Goal: Task Accomplishment & Management: Complete application form

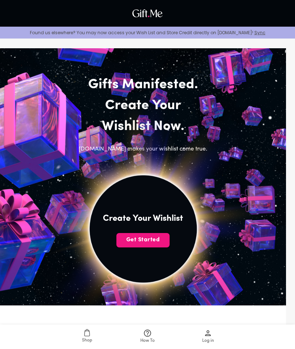
click at [144, 252] on img at bounding box center [142, 228] width 265 height 265
click at [132, 240] on span "Get Started" at bounding box center [143, 240] width 53 height 8
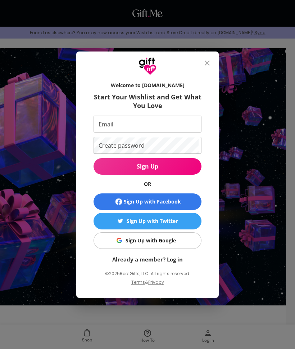
click at [116, 244] on span "Sign Up with Google" at bounding box center [146, 241] width 99 height 8
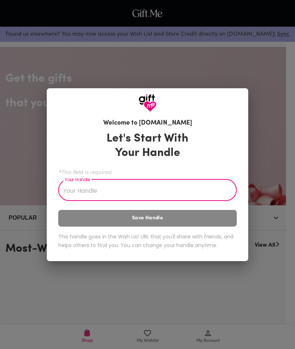
click at [86, 187] on input "Your Handle" at bounding box center [143, 191] width 171 height 20
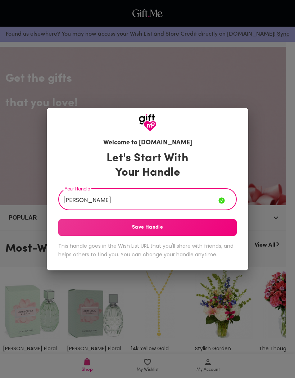
click at [212, 226] on span "Save Handle" at bounding box center [147, 228] width 179 height 8
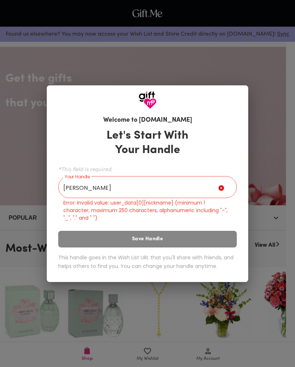
click at [222, 190] on icon at bounding box center [221, 187] width 5 height 5
click at [218, 183] on input "وديمه ناصر البلوشي" at bounding box center [138, 188] width 160 height 20
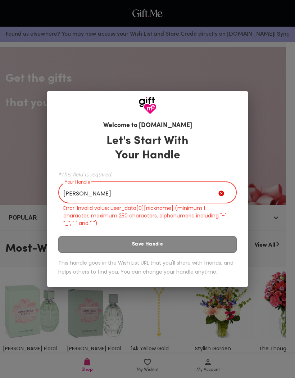
click at [227, 191] on div "وديمه ناصر البلوشي Your Handle" at bounding box center [147, 193] width 179 height 20
click at [218, 190] on input "وديمه ناصر البلوشي" at bounding box center [138, 193] width 160 height 20
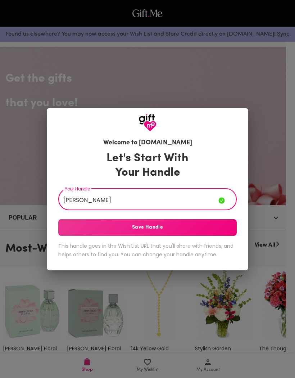
type input "وديمه ناصر"
click at [188, 223] on button "Save Handle" at bounding box center [147, 227] width 179 height 17
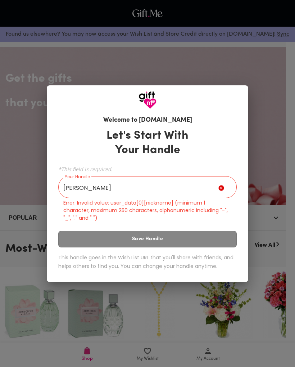
click at [218, 184] on input "وديمه ناصر" at bounding box center [138, 188] width 160 height 20
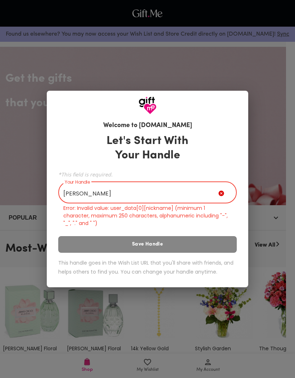
click at [222, 189] on div "وديمه ناصر Your Handle" at bounding box center [147, 193] width 179 height 20
click at [263, 166] on div "Welcome to Gift.me Let's Start With Your Handle *This field is required. Your H…" at bounding box center [147, 189] width 295 height 378
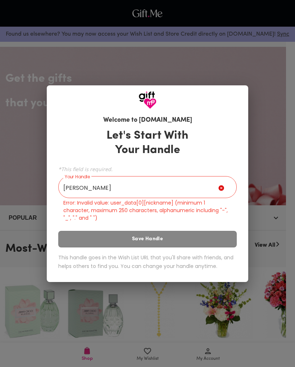
click at [277, 159] on div "Welcome to Gift.me Let's Start With Your Handle *This field is required. Your H…" at bounding box center [147, 183] width 295 height 367
click at [267, 167] on div "Welcome to Gift.me Let's Start With Your Handle *This field is required. Your H…" at bounding box center [147, 183] width 295 height 367
click at [253, 173] on div "Welcome to Gift.me Let's Start With Your Handle *This field is required. Your H…" at bounding box center [147, 183] width 295 height 367
click at [228, 189] on div "وديمه ناصر Your Handle" at bounding box center [147, 188] width 179 height 20
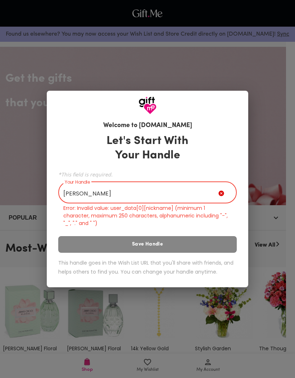
click at [223, 189] on div "وديمه ناصر Your Handle" at bounding box center [147, 193] width 179 height 20
click at [224, 194] on icon at bounding box center [221, 193] width 5 height 5
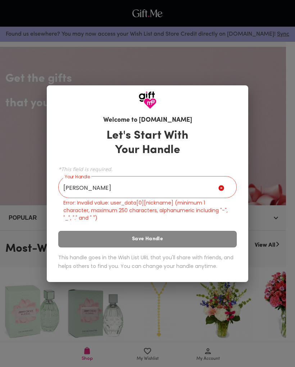
click at [222, 187] on icon at bounding box center [221, 187] width 5 height 5
click at [225, 191] on icon at bounding box center [223, 189] width 9 height 9
click at [224, 186] on icon at bounding box center [223, 189] width 9 height 9
click at [80, 344] on div "Welcome to Gift.me Let's Start With Your Handle *This field is required. Your H…" at bounding box center [147, 183] width 295 height 367
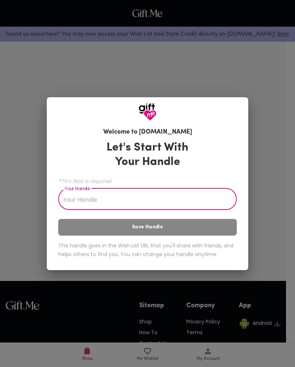
click at [189, 198] on input "Your Handle" at bounding box center [143, 200] width 171 height 20
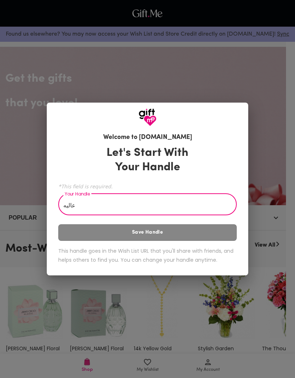
click at [201, 242] on div "Let's Start With Your Handle *This field is required. Your Handle عاليه Your Ha…" at bounding box center [147, 206] width 179 height 127
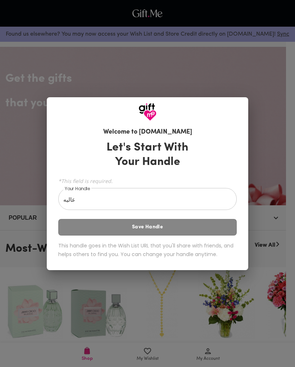
click at [212, 234] on div "Let's Start With Your Handle *This field is required. Your Handle عاليه Your Ha…" at bounding box center [147, 200] width 179 height 127
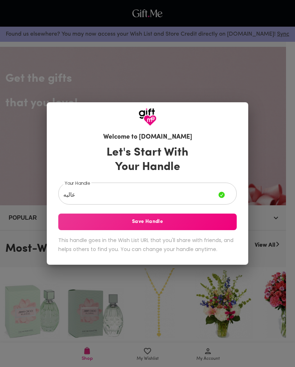
click at [220, 221] on span "Save Handle" at bounding box center [147, 222] width 179 height 8
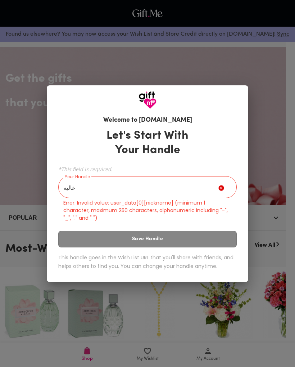
click at [173, 181] on input "عاليه" at bounding box center [138, 188] width 160 height 20
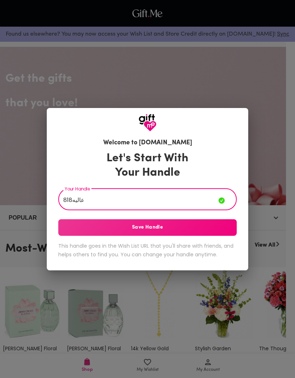
click at [139, 230] on span "Save Handle" at bounding box center [147, 228] width 179 height 8
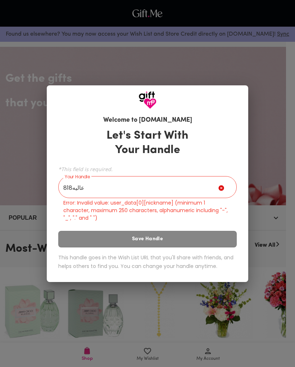
click at [95, 175] on div "*This field is required. Your Handle 818عاليه Your Handle Error: Invalid value:…" at bounding box center [147, 193] width 179 height 58
click at [225, 190] on icon at bounding box center [223, 189] width 9 height 9
click at [225, 184] on div "818عاليه Your Handle" at bounding box center [147, 188] width 179 height 20
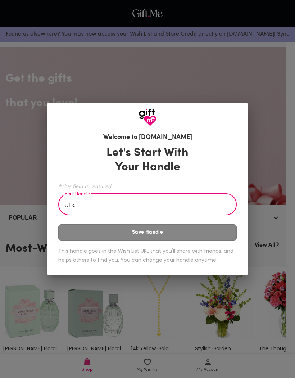
type input "عاليه"
click at [73, 207] on input "عاليه" at bounding box center [143, 205] width 171 height 20
click at [68, 203] on input "عاليه" at bounding box center [143, 205] width 171 height 20
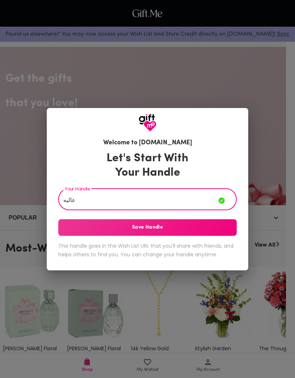
click at [70, 205] on input "عاليه" at bounding box center [138, 200] width 160 height 20
type input "علايه >3"
click at [164, 228] on span "Save Handle" at bounding box center [147, 228] width 179 height 8
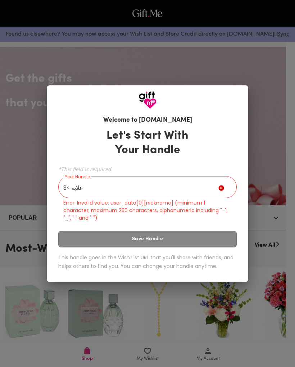
click at [222, 191] on icon at bounding box center [223, 189] width 9 height 9
click at [218, 187] on input "علايه >3" at bounding box center [138, 188] width 160 height 20
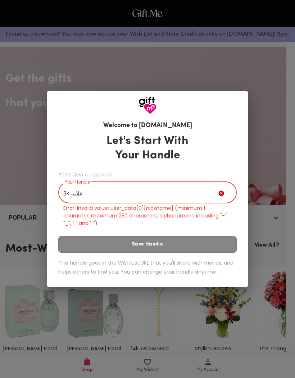
click at [225, 194] on icon at bounding box center [223, 194] width 9 height 9
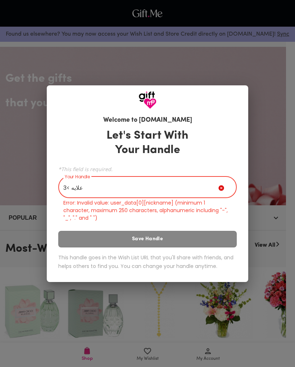
click at [230, 197] on div "علايه >3 Your Handle" at bounding box center [147, 188] width 179 height 20
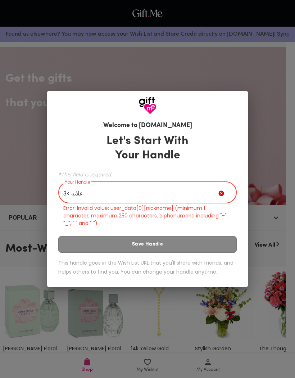
click at [218, 188] on input "علايه >3" at bounding box center [138, 193] width 160 height 20
click at [262, 109] on div "Welcome to [DOMAIN_NAME] Let's Start With Your Handle *This field is required. …" at bounding box center [147, 189] width 295 height 378
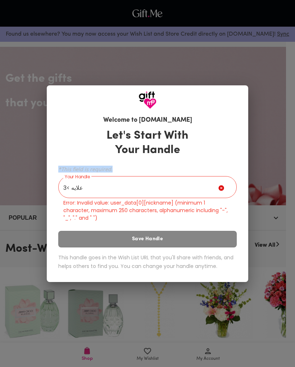
click at [211, 231] on div "Let's Start With Your Handle *This field is required. Your Handle علايه >3 Your…" at bounding box center [147, 200] width 179 height 151
click at [194, 245] on div "Let's Start With Your Handle *This field is required. Your Handle علايه >3 Your…" at bounding box center [147, 200] width 179 height 151
click at [176, 336] on div "Welcome to [DOMAIN_NAME] Let's Start With Your Handle *This field is required. …" at bounding box center [147, 183] width 295 height 367
